Goal: Transaction & Acquisition: Purchase product/service

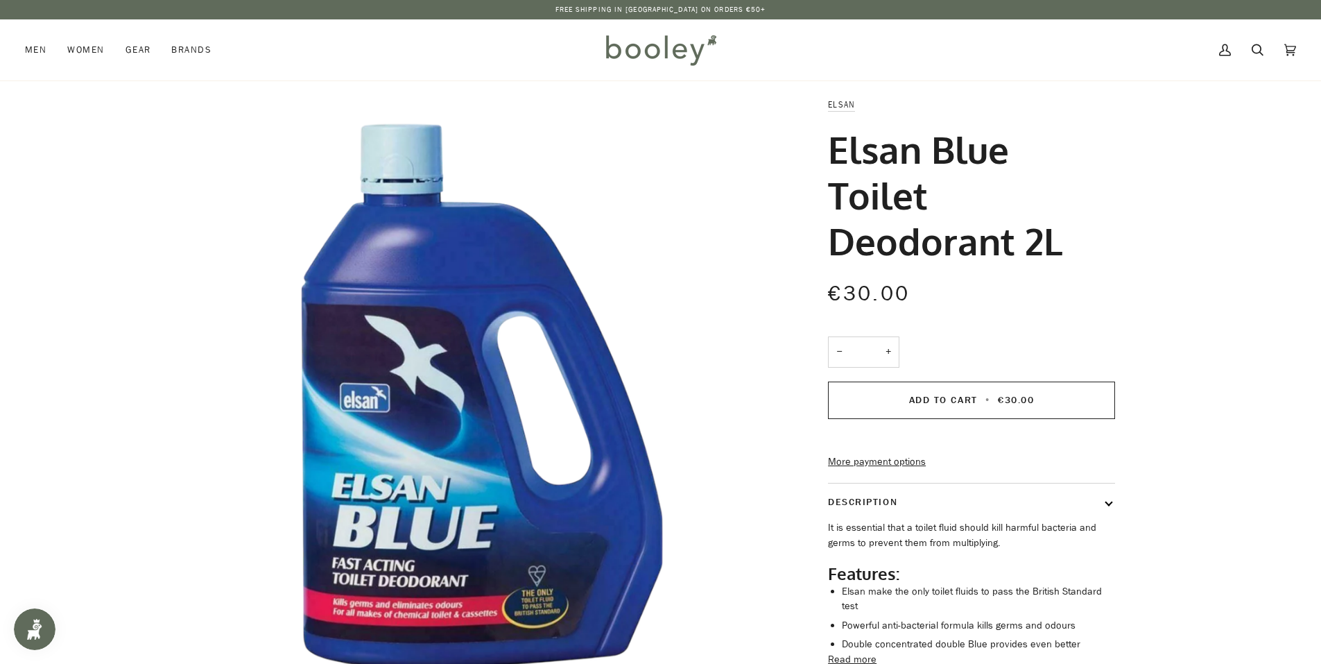
click at [890, 347] on button "+" at bounding box center [888, 351] width 22 height 31
click at [927, 393] on button "Add to Cart • €90.00" at bounding box center [971, 399] width 287 height 37
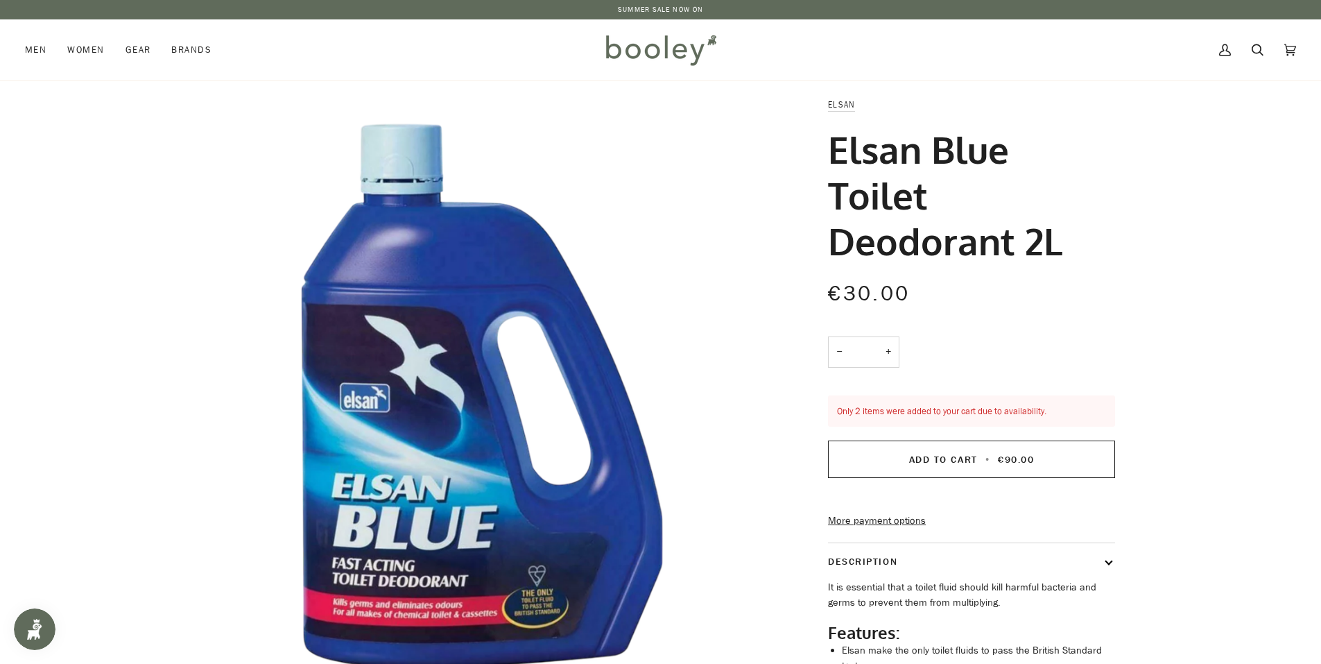
click at [841, 360] on button "−" at bounding box center [839, 351] width 22 height 31
click at [931, 437] on div "Only 2 items were added to your cart due to availability. Add to Cart • €60.00 …" at bounding box center [971, 461] width 287 height 133
click at [941, 440] on div "Only 2 items were added to your cart due to availability. Add to Cart • €60.00 …" at bounding box center [971, 461] width 287 height 133
click at [938, 455] on span "Add to Cart" at bounding box center [943, 459] width 69 height 13
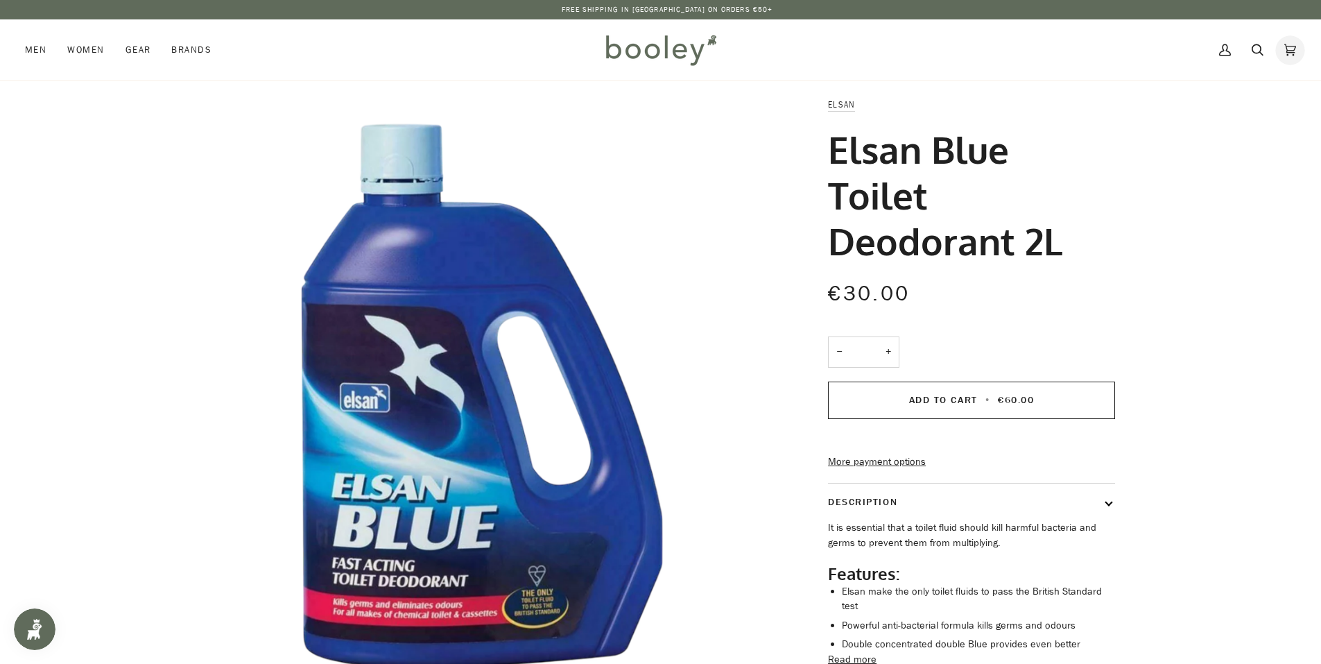
click at [1291, 54] on icon at bounding box center [1291, 50] width 12 height 21
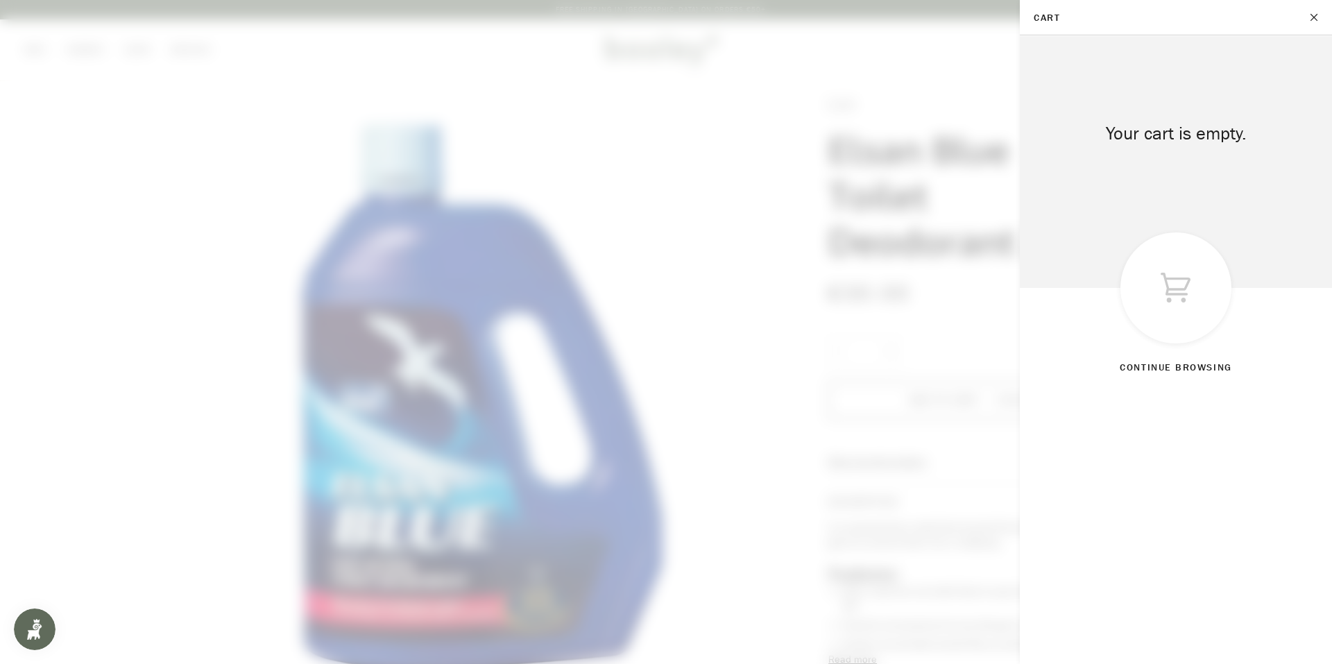
click at [1098, 89] on div "Cart" at bounding box center [1176, 162] width 312 height 252
click at [989, 271] on span at bounding box center [666, 332] width 1332 height 664
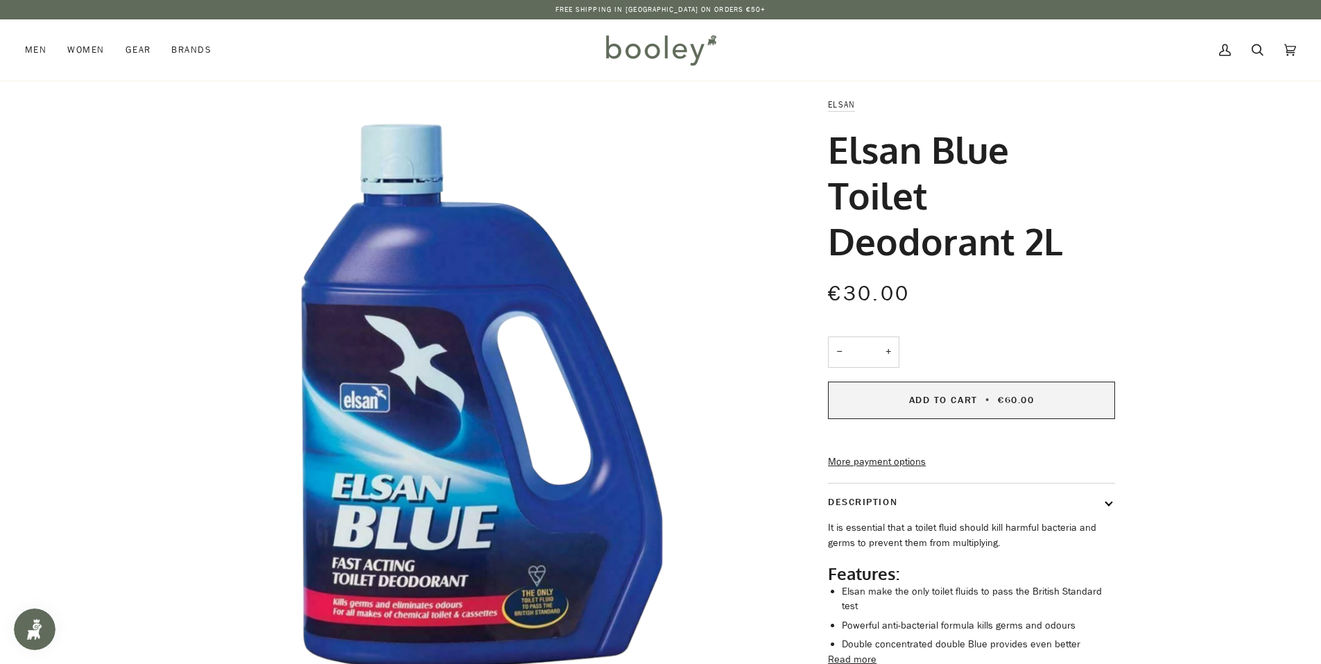
click at [887, 393] on button "Add to Cart • €60.00" at bounding box center [971, 399] width 287 height 37
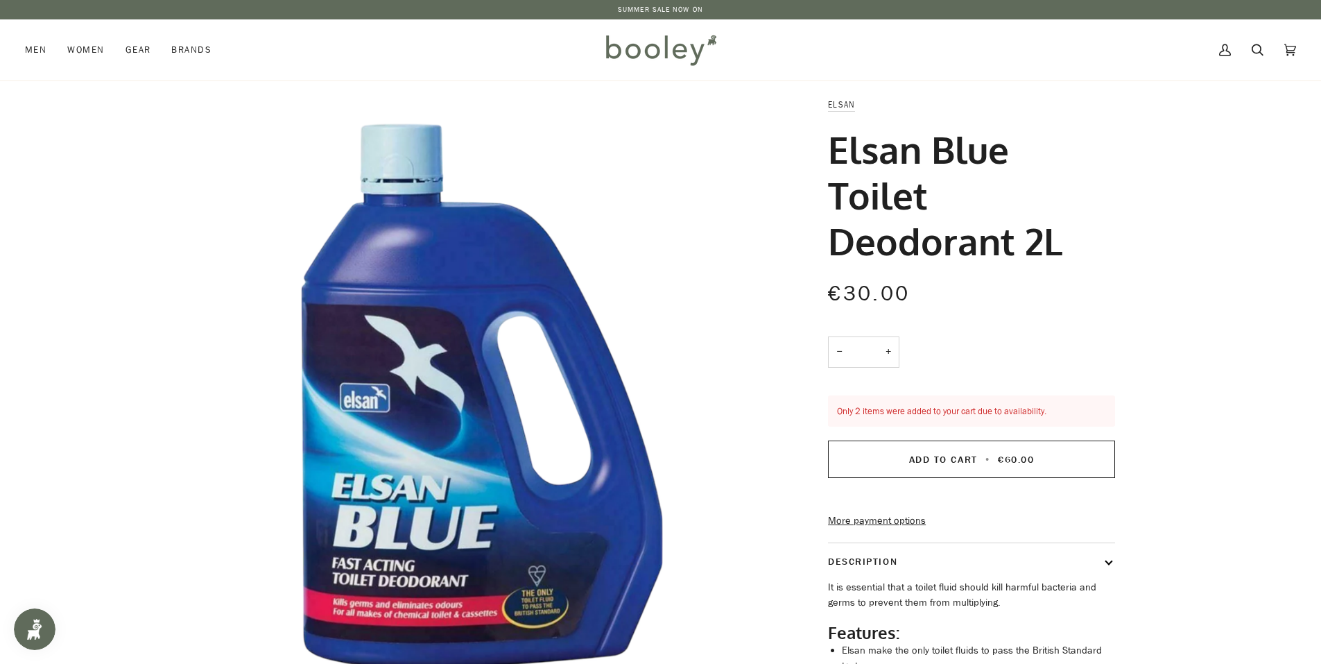
click at [831, 354] on button "−" at bounding box center [839, 351] width 22 height 31
type input "*"
click at [941, 451] on button "Add to Cart • €30.00" at bounding box center [971, 458] width 287 height 37
